Goal: Task Accomplishment & Management: Use online tool/utility

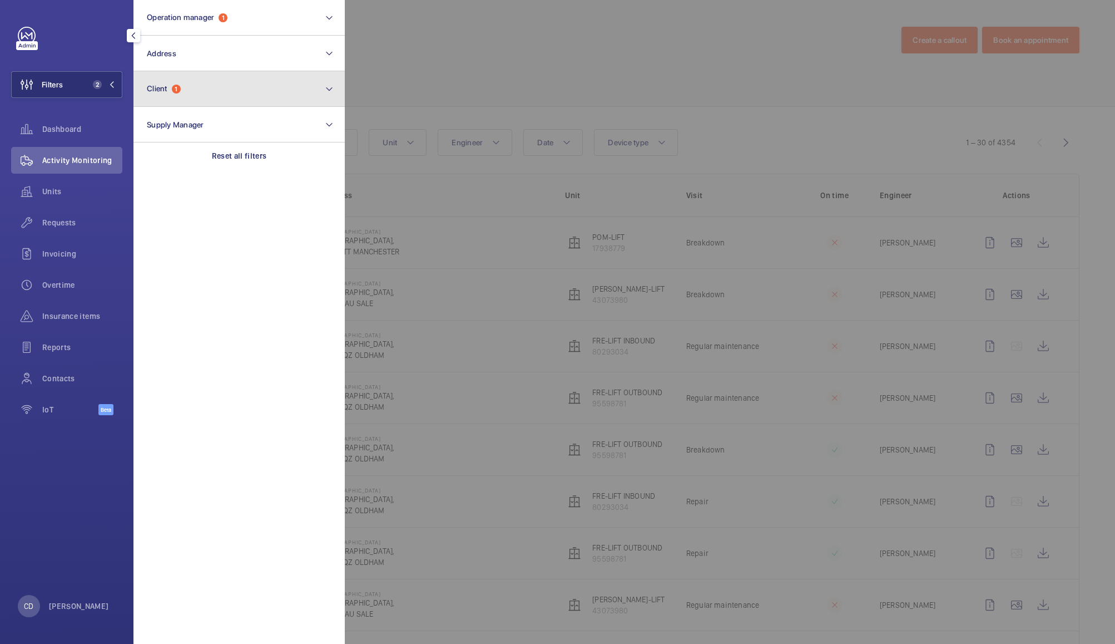
click at [189, 97] on button "Client 1" at bounding box center [238, 89] width 211 height 36
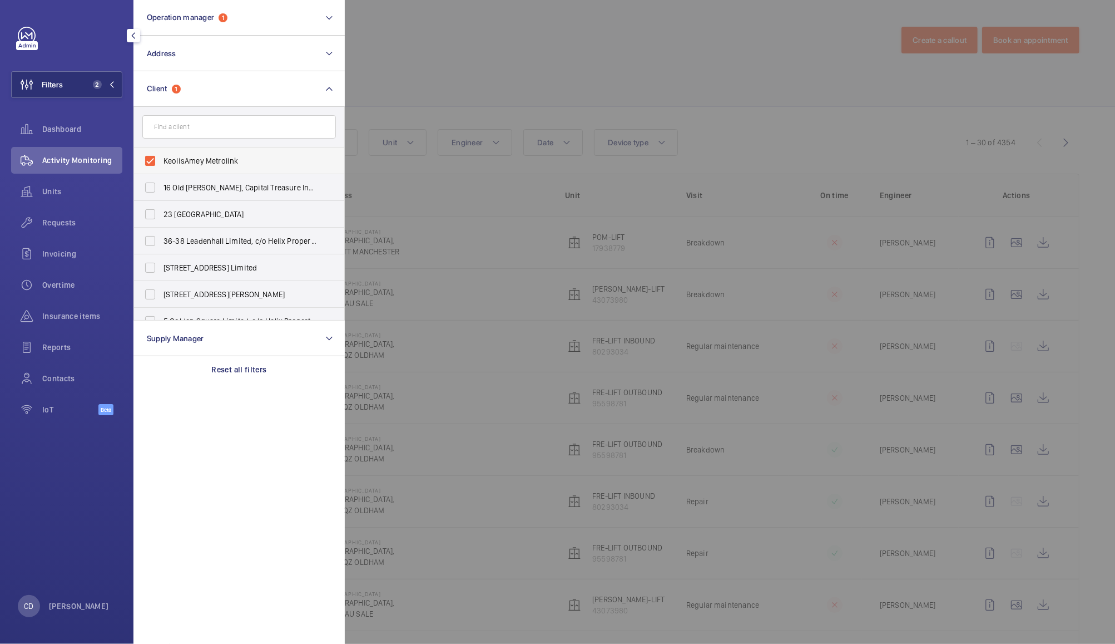
click at [221, 165] on span "KeolisAmey Metrolink" at bounding box center [240, 160] width 153 height 11
click at [161, 165] on input "KeolisAmey Metrolink" at bounding box center [150, 161] width 22 height 22
checkbox input "false"
click at [432, 36] on div at bounding box center [902, 322] width 1115 height 644
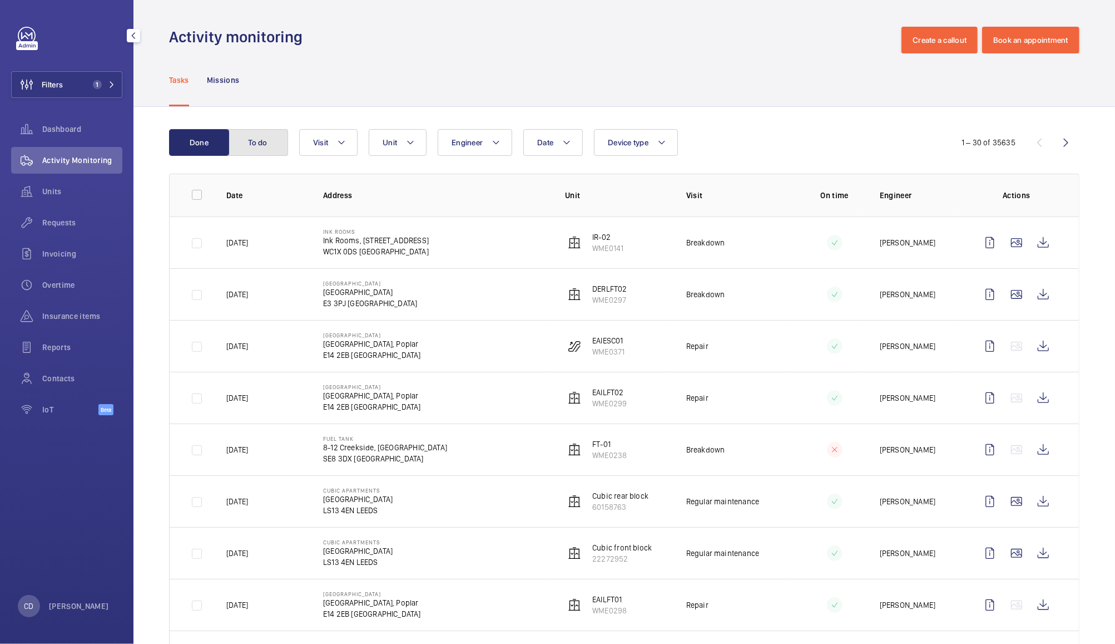
click at [267, 142] on button "To do" at bounding box center [258, 142] width 60 height 27
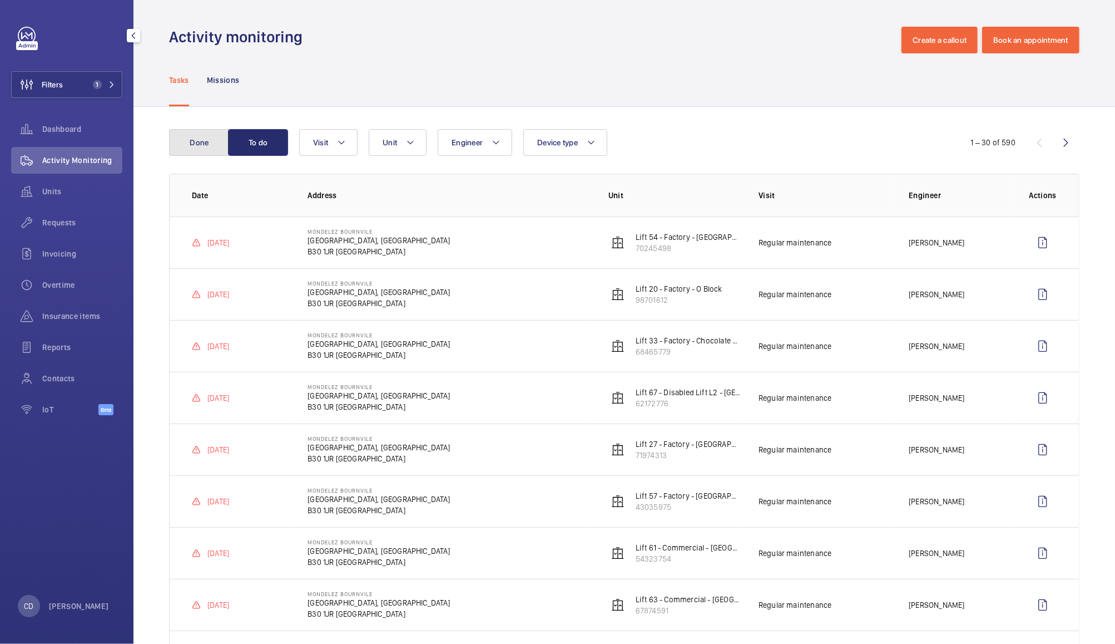
click at [207, 137] on button "Done" at bounding box center [199, 142] width 60 height 27
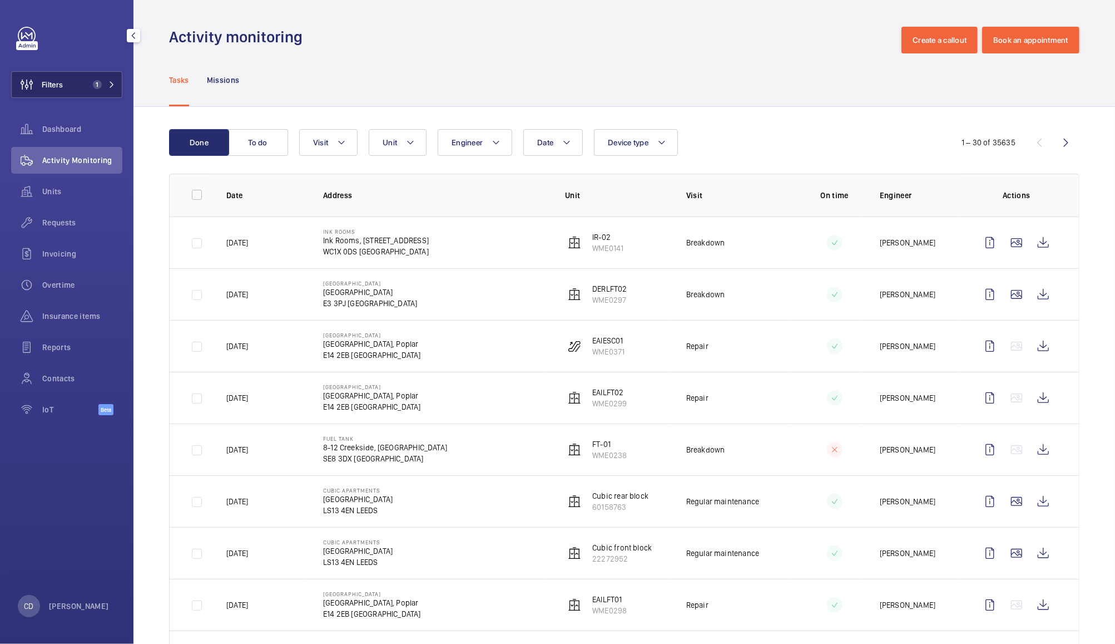
click at [102, 96] on button "Filters 1" at bounding box center [66, 84] width 111 height 27
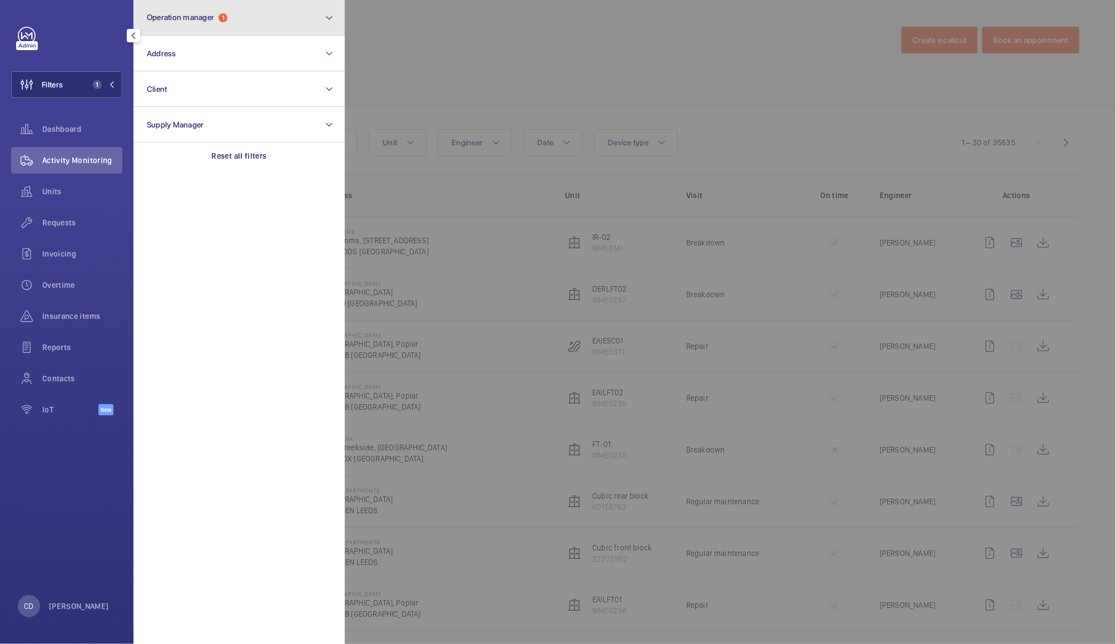
click at [236, 15] on button "Operation manager 1" at bounding box center [238, 18] width 211 height 36
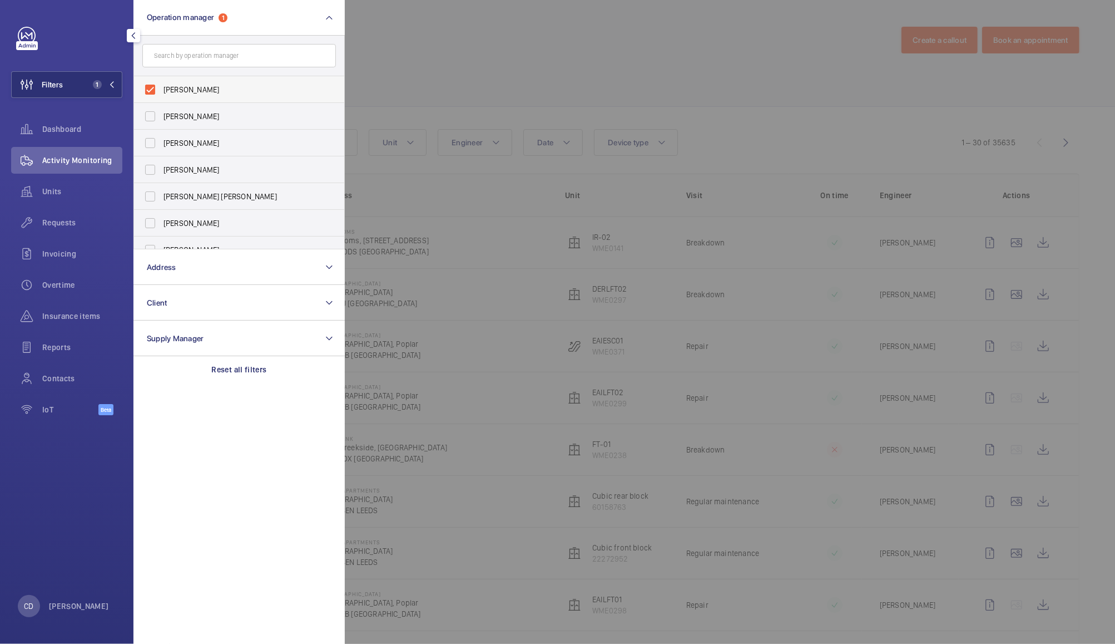
click at [198, 94] on span "[PERSON_NAME]" at bounding box center [240, 89] width 153 height 11
click at [161, 94] on input "[PERSON_NAME]" at bounding box center [150, 89] width 22 height 22
checkbox input "false"
click at [416, 55] on div at bounding box center [902, 322] width 1115 height 644
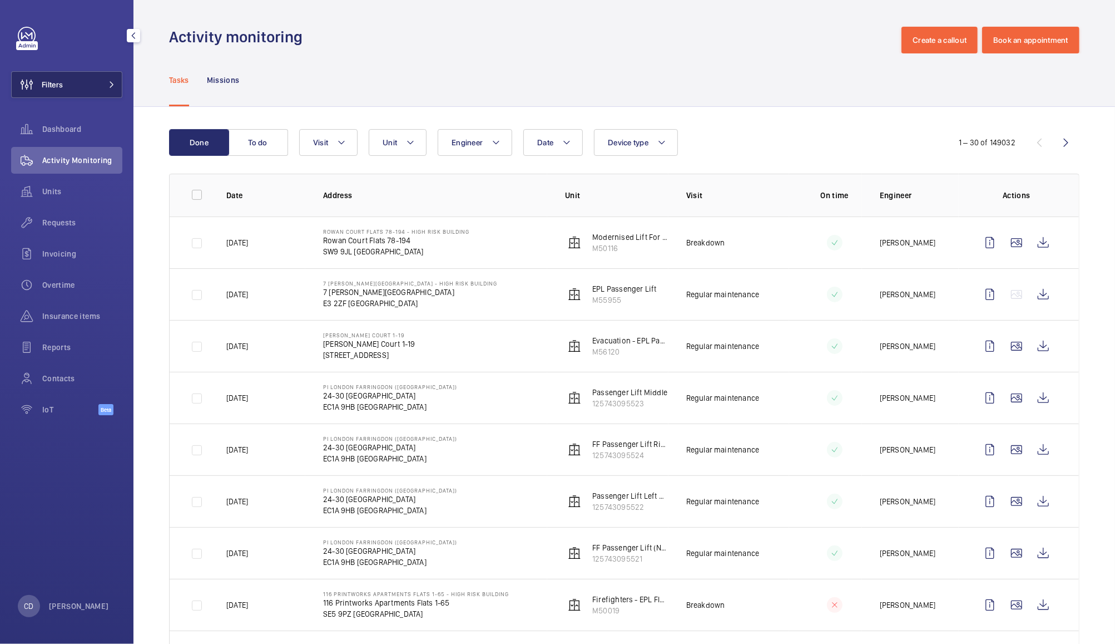
click at [102, 85] on span at bounding box center [108, 84] width 13 height 7
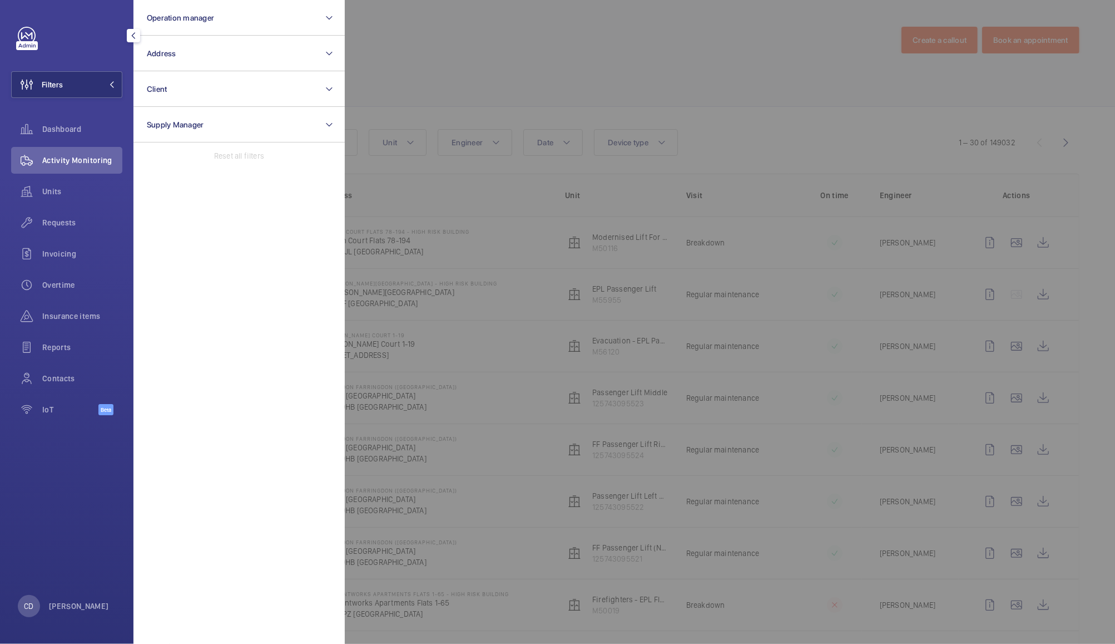
click at [429, 73] on div at bounding box center [902, 322] width 1115 height 644
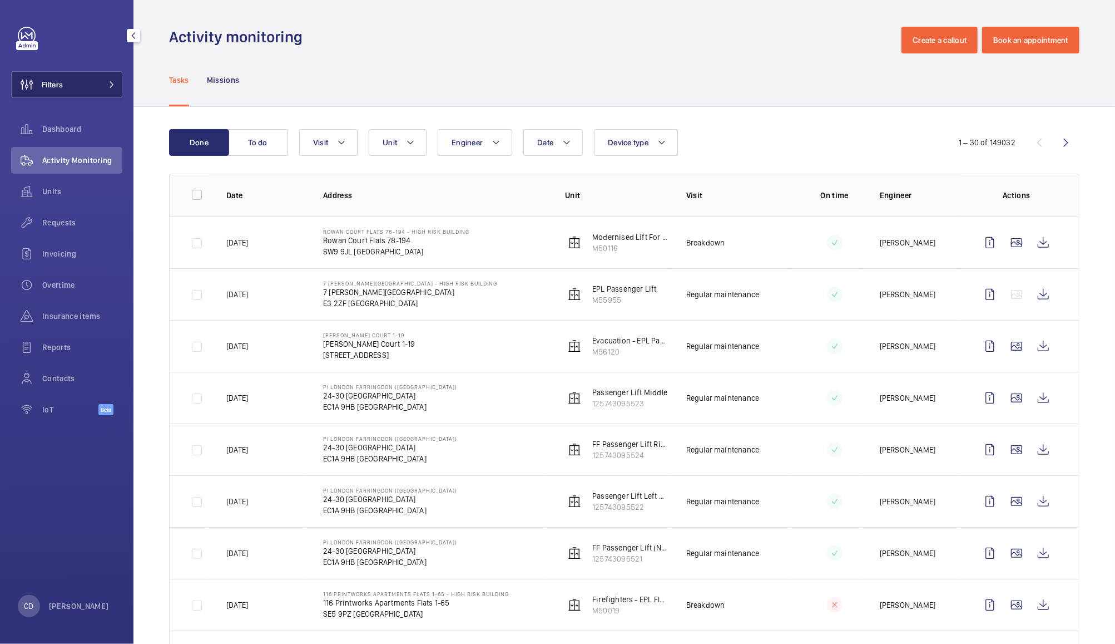
click at [85, 89] on button "Filters" at bounding box center [66, 84] width 111 height 27
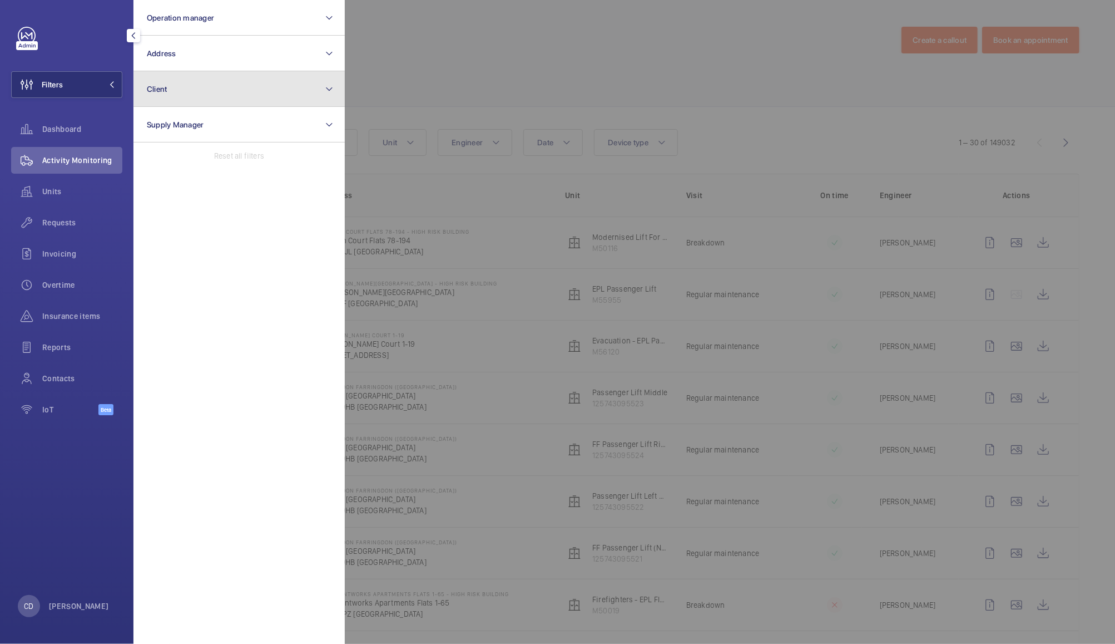
click at [222, 99] on button "Client" at bounding box center [238, 89] width 211 height 36
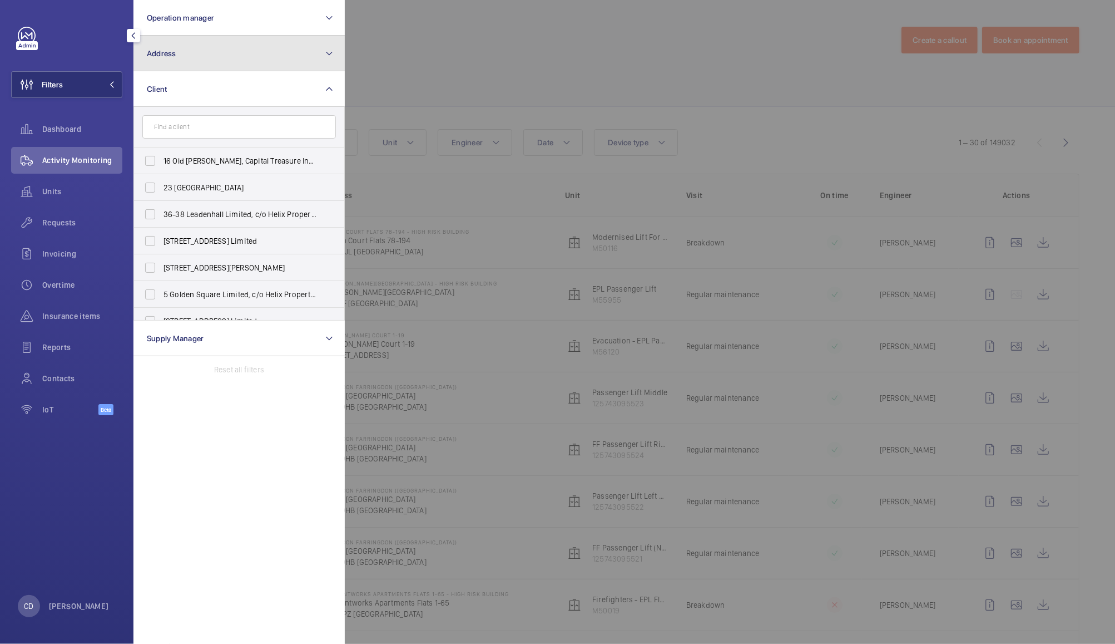
click at [241, 57] on button "Address" at bounding box center [238, 54] width 211 height 36
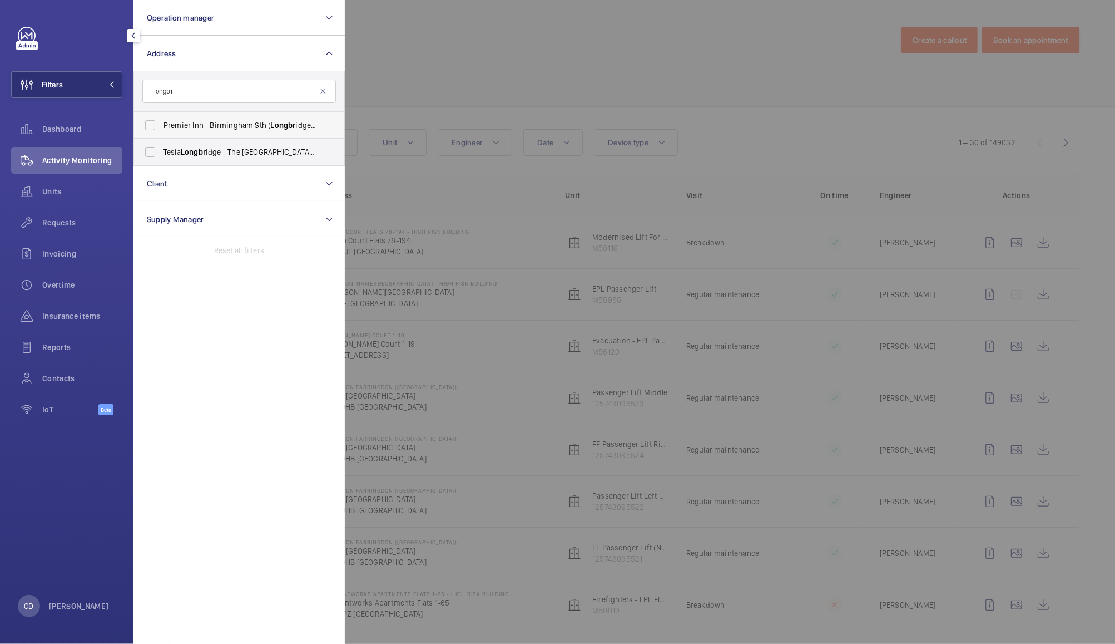
type input "longbr"
click at [267, 120] on span "Premier Inn - [GEOGRAPHIC_DATA] ( Longbr idge) - [STREET_ADDRESS]" at bounding box center [240, 125] width 153 height 11
click at [161, 120] on input "Premier Inn - [GEOGRAPHIC_DATA] ( Longbr idge) - [STREET_ADDRESS]" at bounding box center [150, 125] width 22 height 22
checkbox input "true"
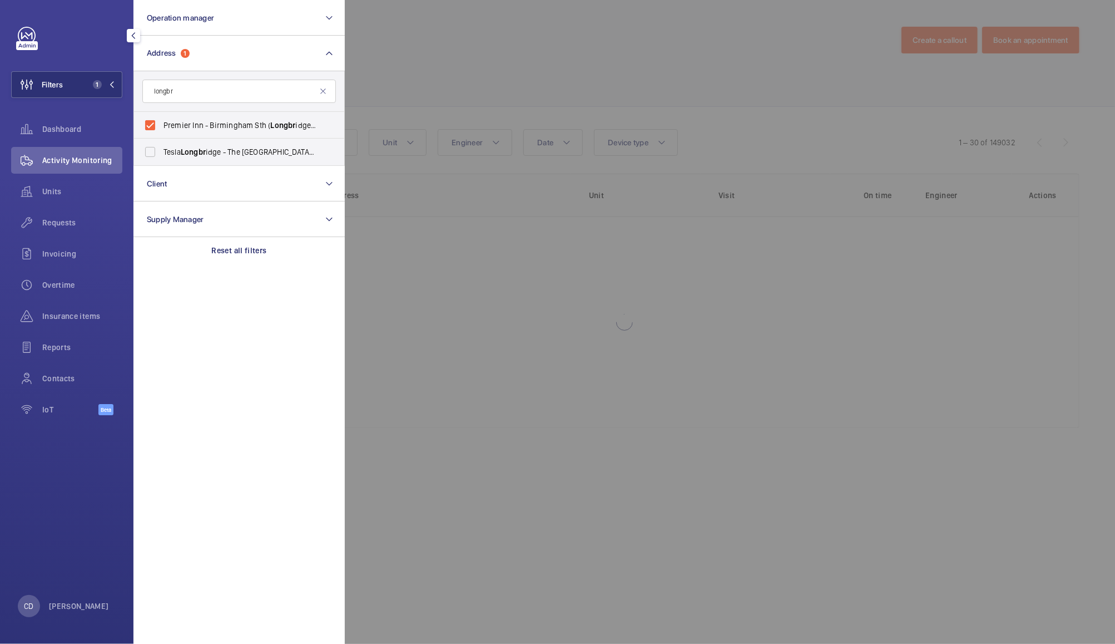
click at [491, 27] on div at bounding box center [902, 322] width 1115 height 644
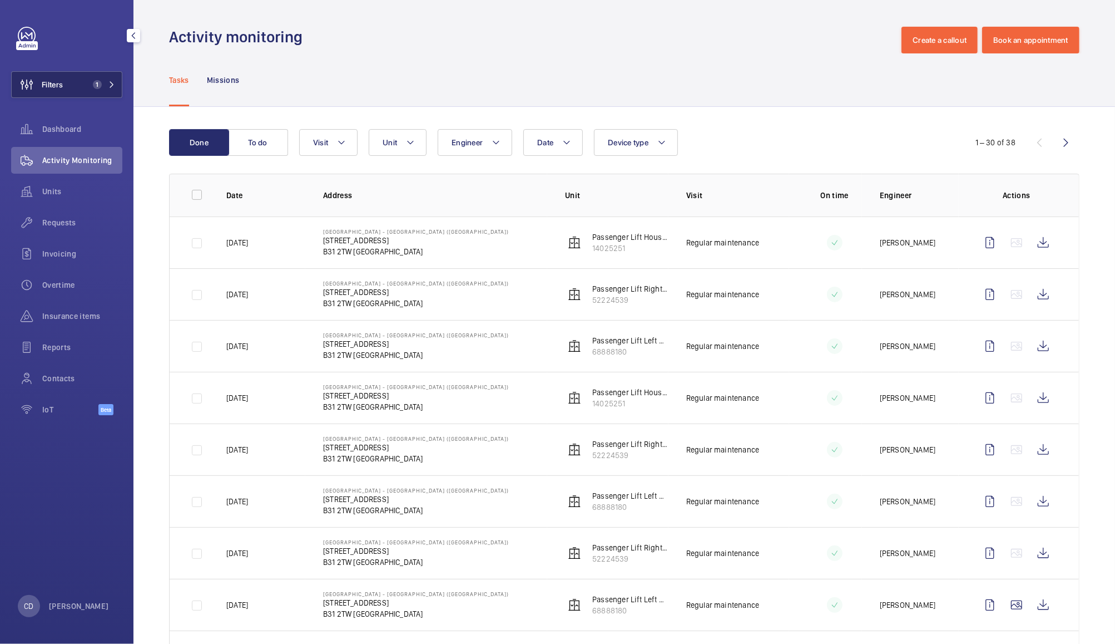
click at [88, 88] on span "1" at bounding box center [94, 84] width 13 height 9
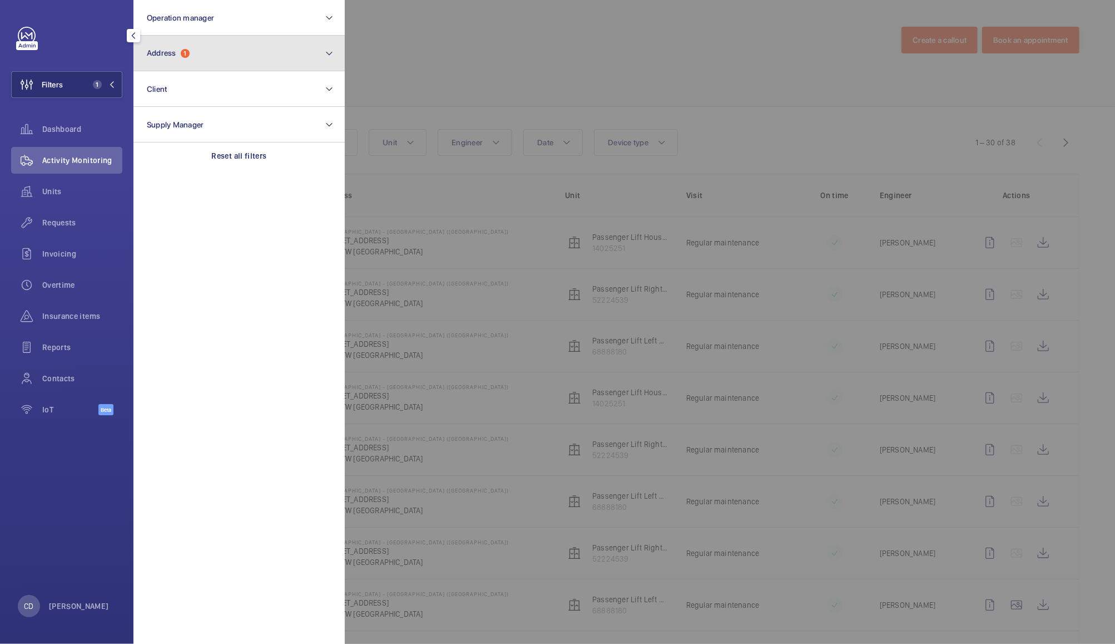
click at [225, 49] on button "Address 1" at bounding box center [238, 54] width 211 height 36
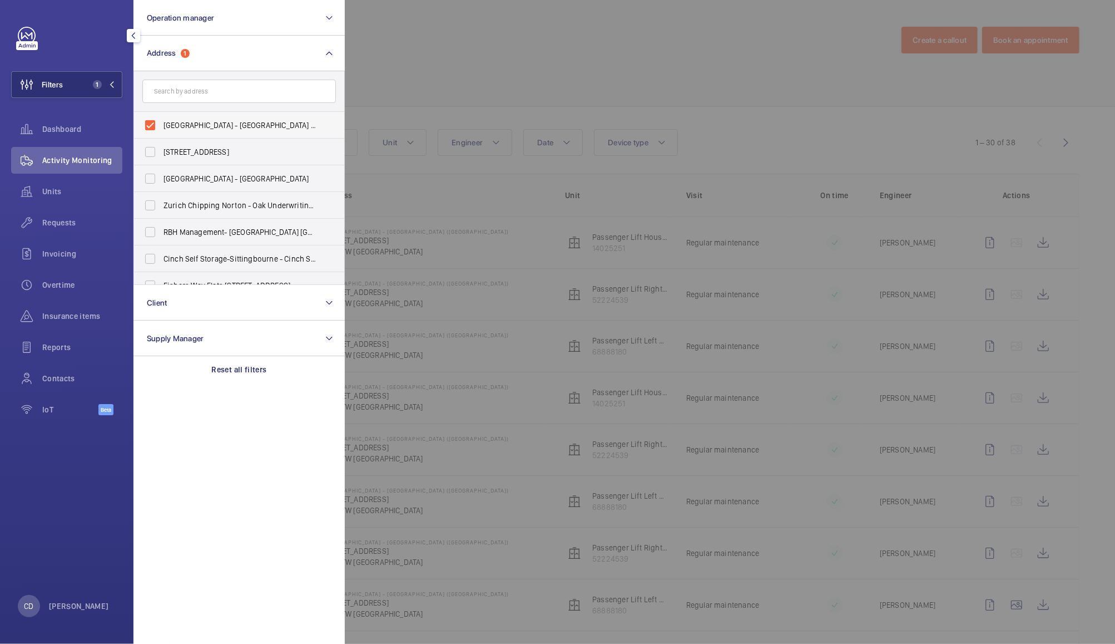
click at [196, 124] on span "[GEOGRAPHIC_DATA] - [GEOGRAPHIC_DATA] ([GEOGRAPHIC_DATA]) - [STREET_ADDRESS]" at bounding box center [240, 125] width 153 height 11
click at [161, 124] on input "[GEOGRAPHIC_DATA] - [GEOGRAPHIC_DATA] ([GEOGRAPHIC_DATA]) - [STREET_ADDRESS]" at bounding box center [150, 125] width 22 height 22
checkbox input "false"
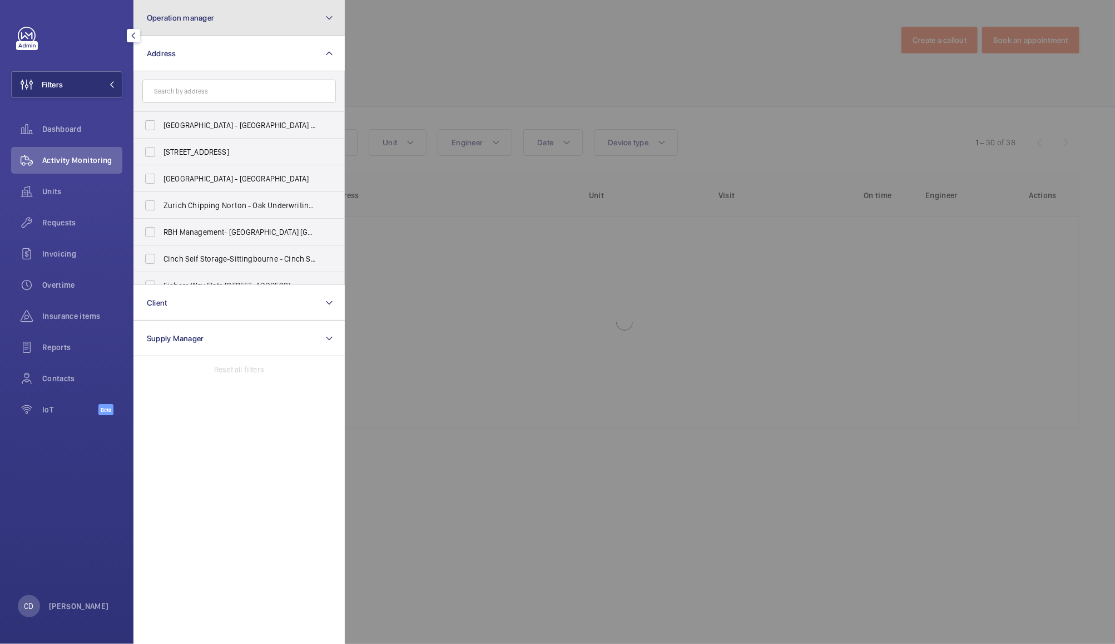
click at [258, 6] on button "Operation manager" at bounding box center [238, 18] width 211 height 36
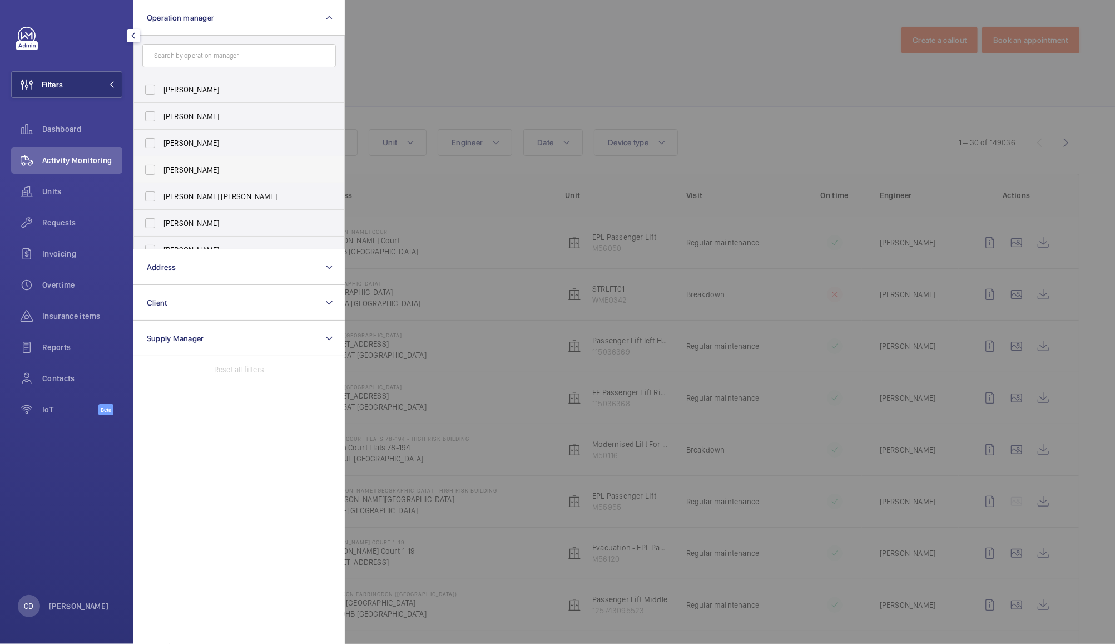
click at [224, 170] on span "[PERSON_NAME]" at bounding box center [240, 169] width 153 height 11
click at [161, 170] on input "[PERSON_NAME]" at bounding box center [150, 170] width 22 height 22
checkbox input "true"
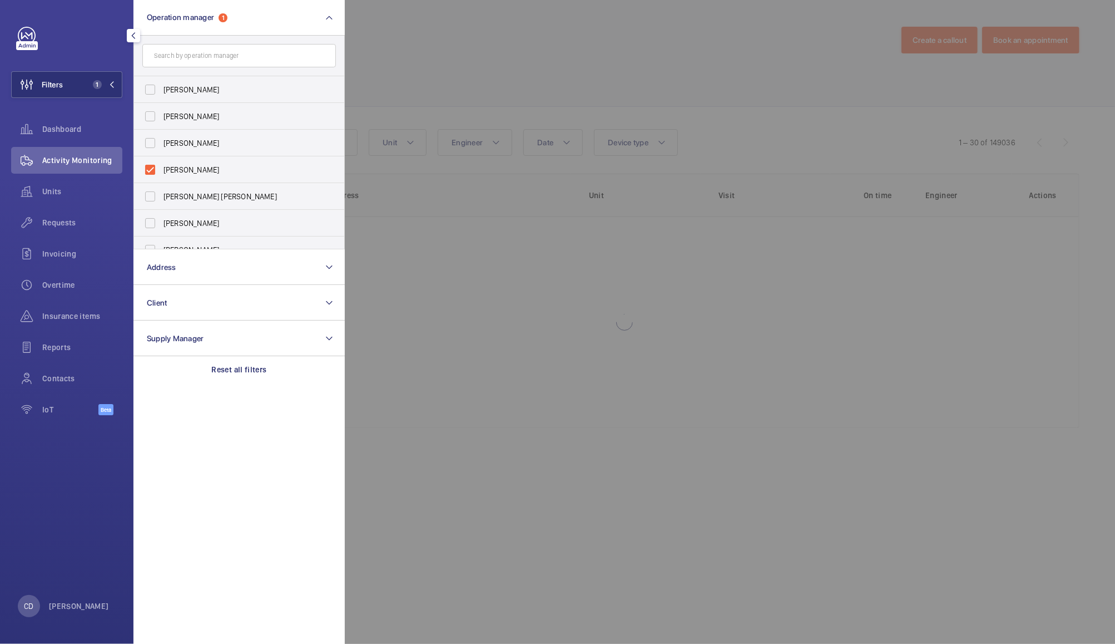
click at [420, 39] on div at bounding box center [902, 322] width 1115 height 644
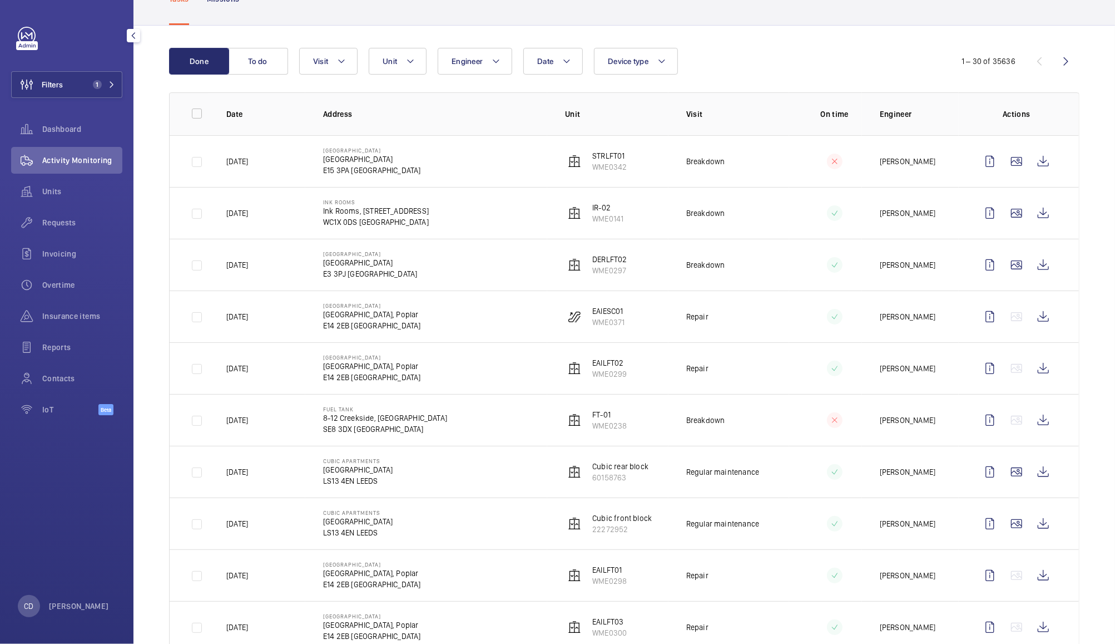
scroll to position [78, 0]
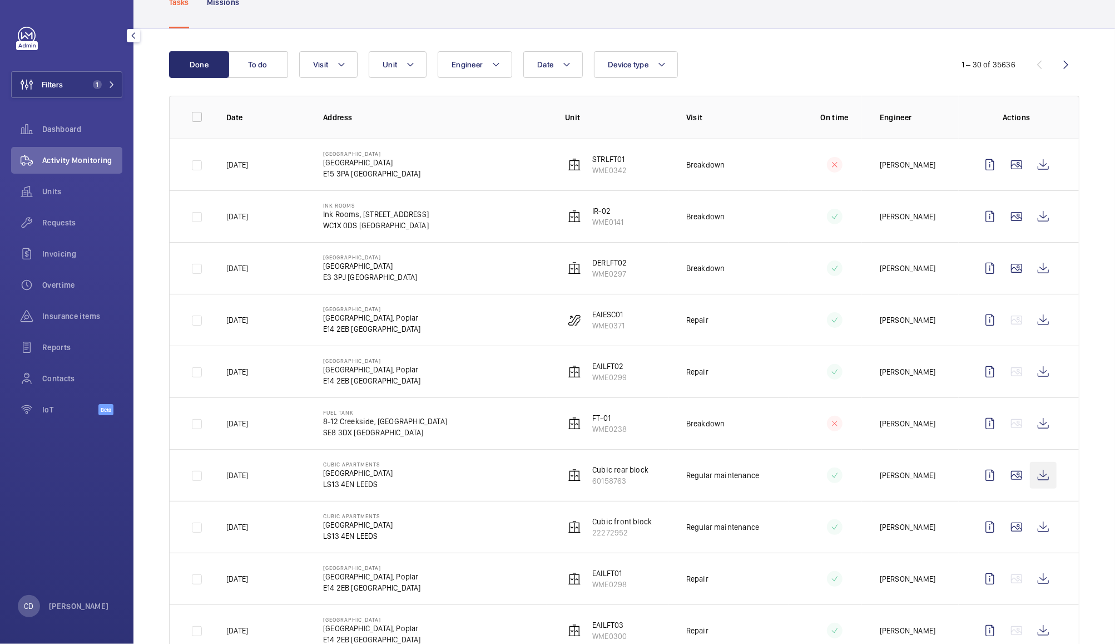
click at [1035, 482] on wm-front-icon-button at bounding box center [1043, 475] width 27 height 27
click at [1030, 532] on wm-front-icon-button at bounding box center [1043, 526] width 27 height 27
click at [67, 219] on span "Requests" at bounding box center [82, 222] width 80 height 11
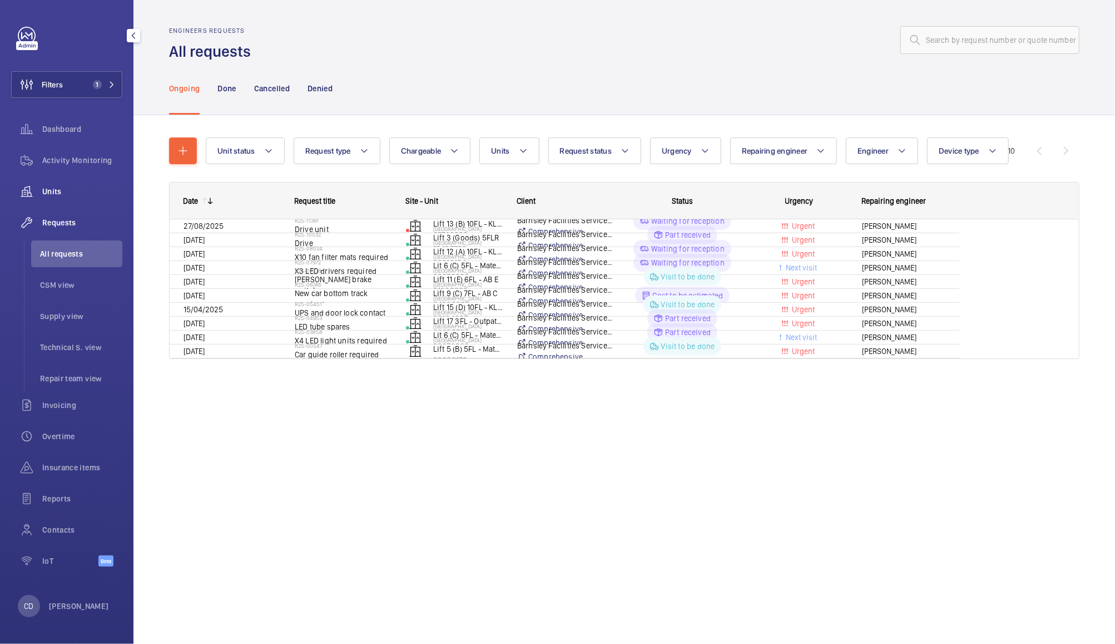
click at [39, 194] on wm-front-icon-button at bounding box center [26, 191] width 31 height 27
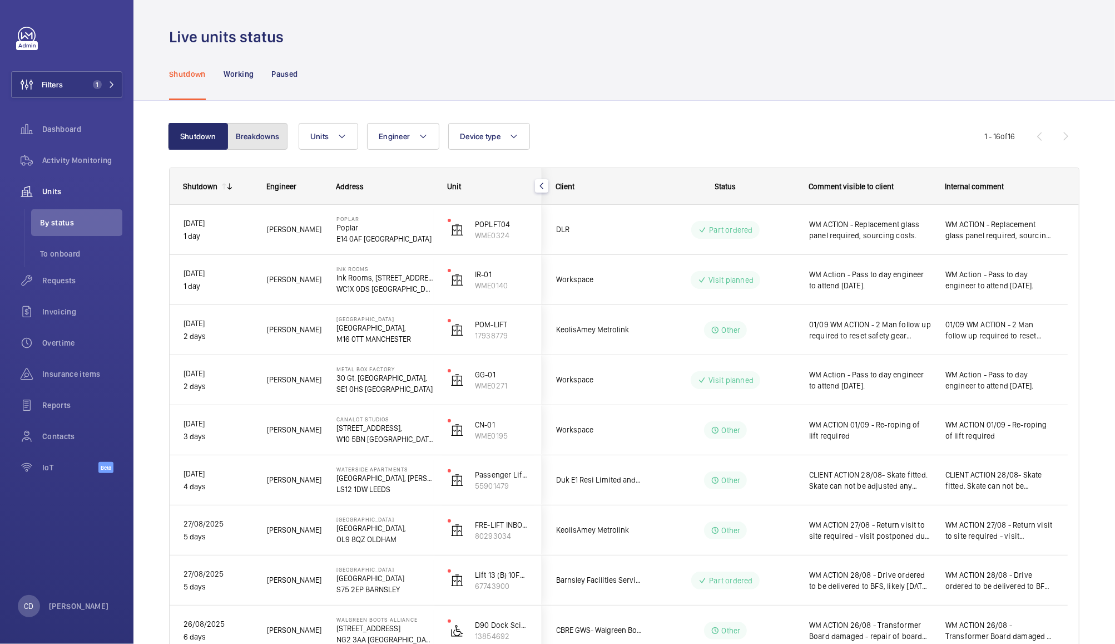
click at [258, 125] on button "Breakdowns" at bounding box center [257, 136] width 60 height 27
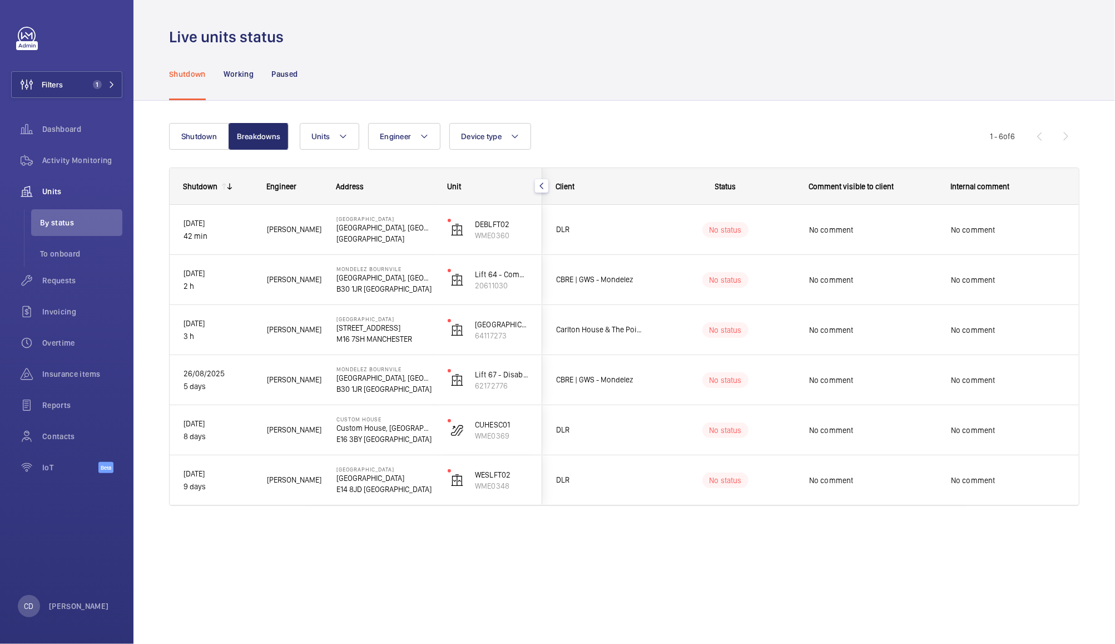
click at [617, 337] on div "Carlton House & The Point Limited" at bounding box center [592, 329] width 99 height 35
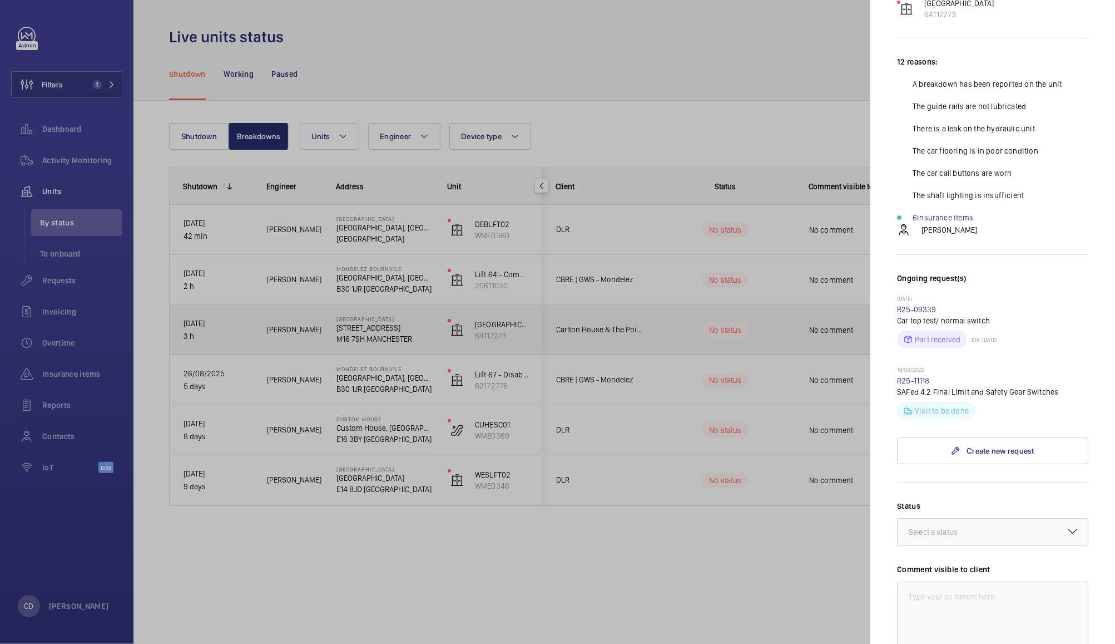
scroll to position [160, 0]
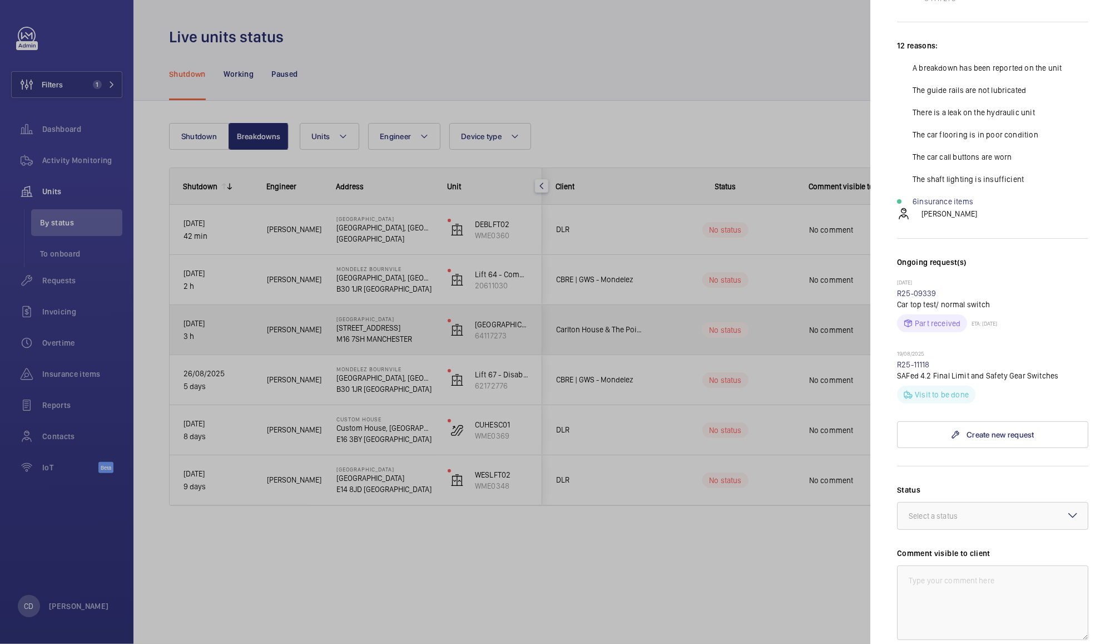
click at [782, 330] on div at bounding box center [557, 322] width 1115 height 644
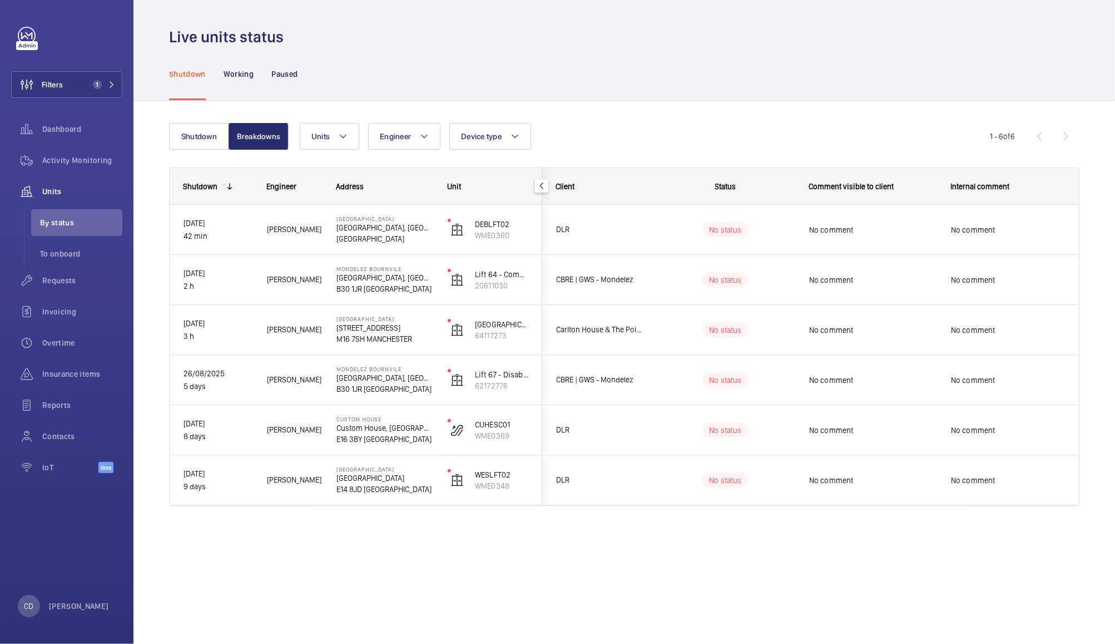
scroll to position [0, 0]
click at [981, 323] on div "No comment" at bounding box center [1008, 330] width 114 height 26
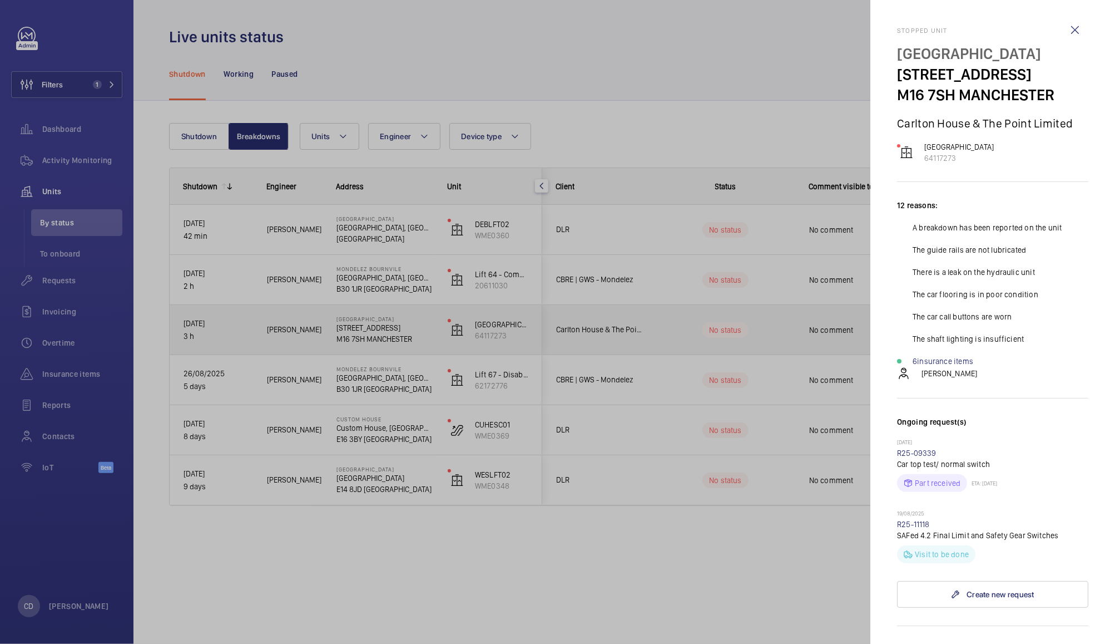
click at [711, 557] on div at bounding box center [557, 322] width 1115 height 644
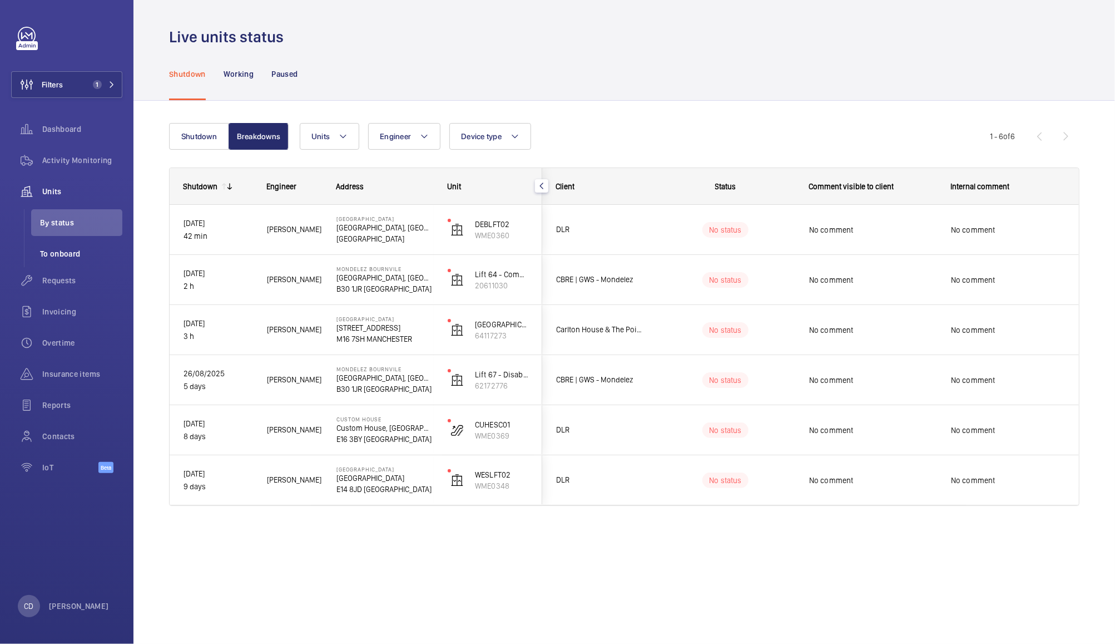
click at [58, 258] on span "To onboard" at bounding box center [81, 253] width 82 height 11
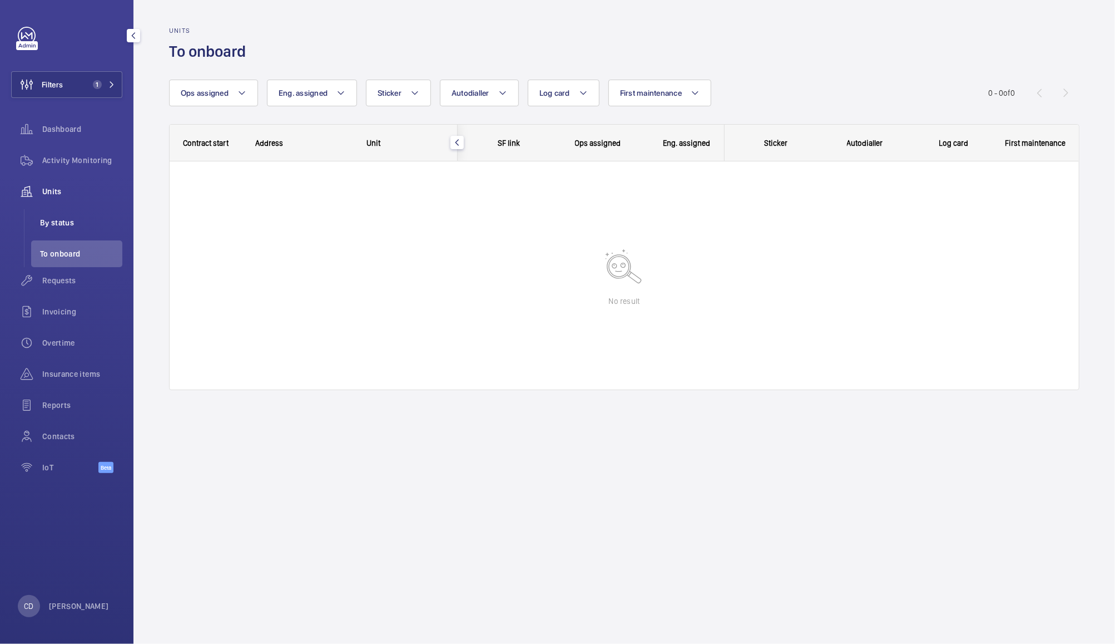
click at [56, 222] on span "By status" at bounding box center [81, 222] width 82 height 11
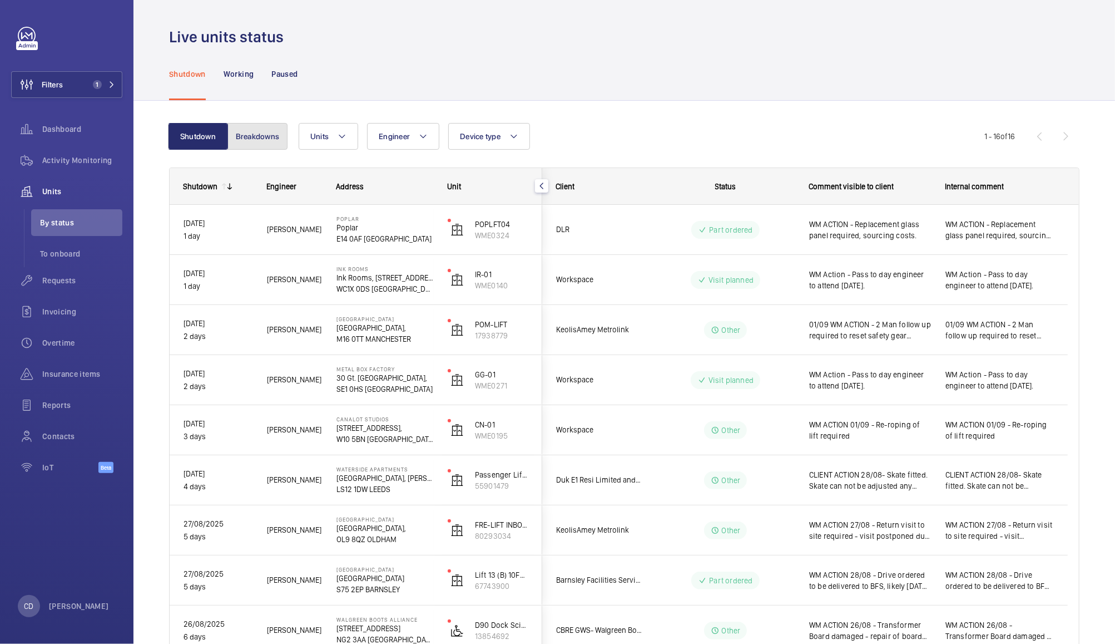
click at [261, 133] on button "Breakdowns" at bounding box center [257, 136] width 60 height 27
